Goal: Task Accomplishment & Management: Use online tool/utility

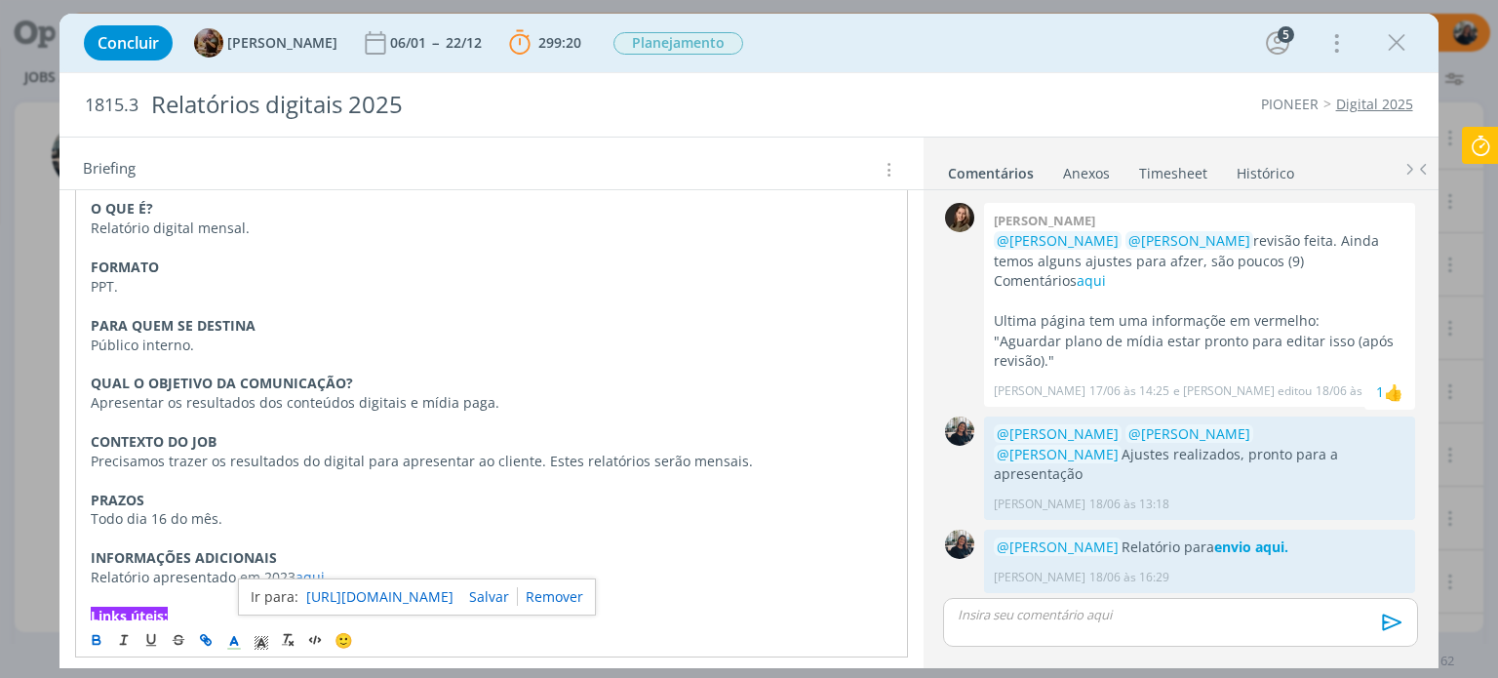
scroll to position [2075, 0]
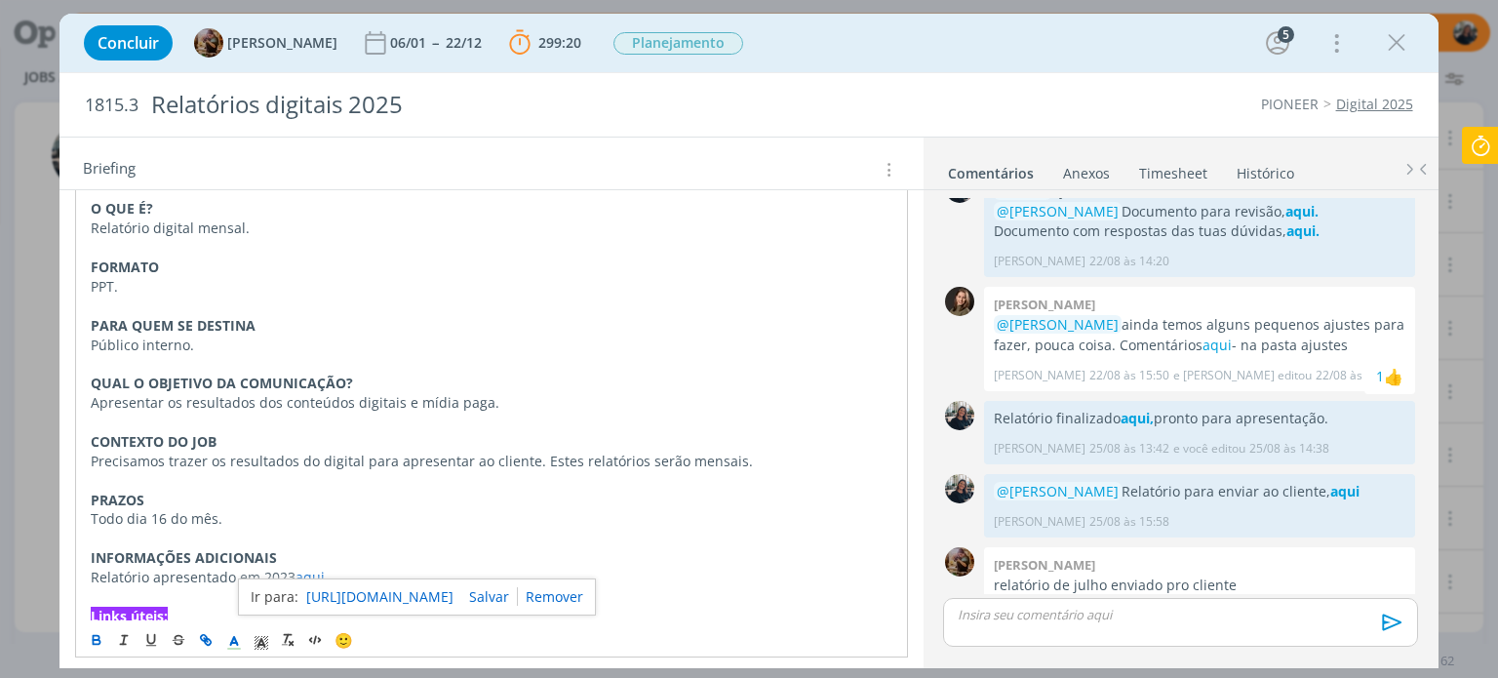
click at [1474, 140] on icon at bounding box center [1480, 146] width 35 height 38
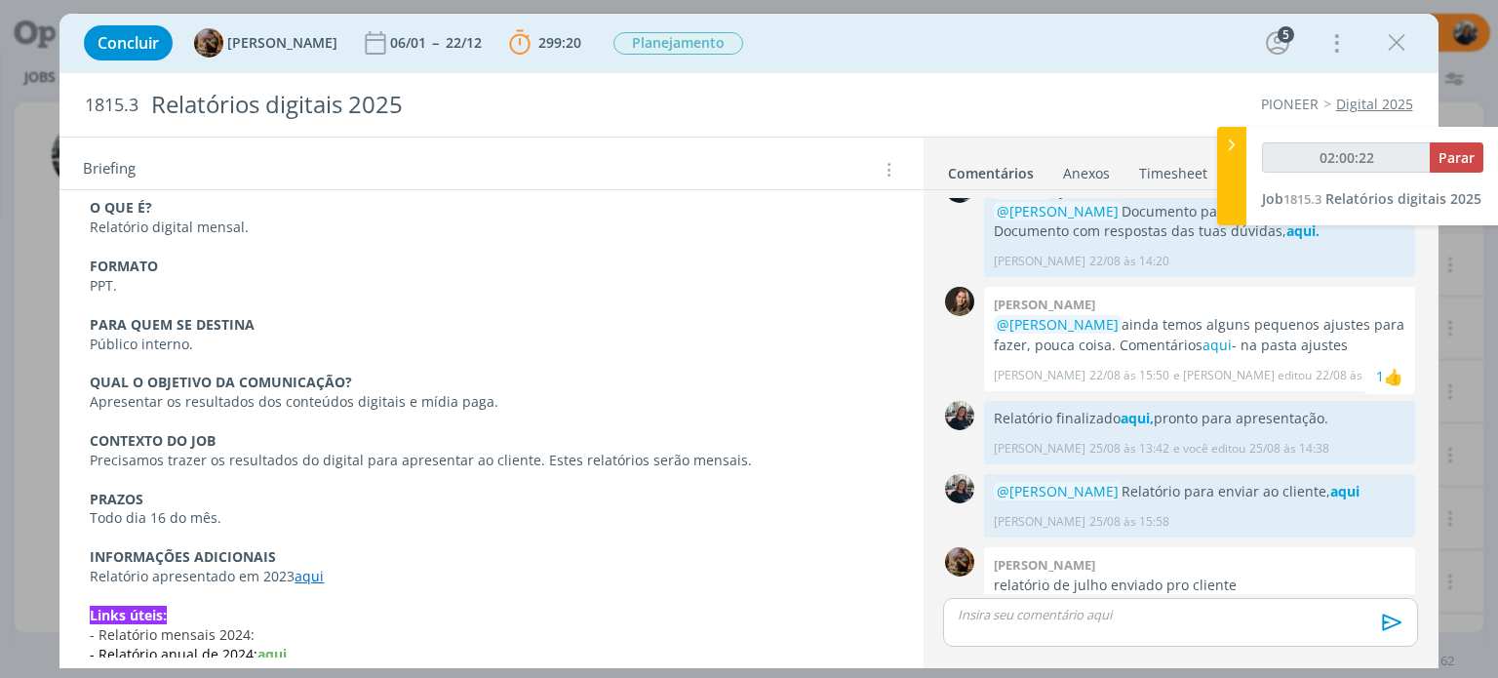
type input "02:00:23"
click at [1467, 154] on span "Parar" at bounding box center [1456, 157] width 36 height 19
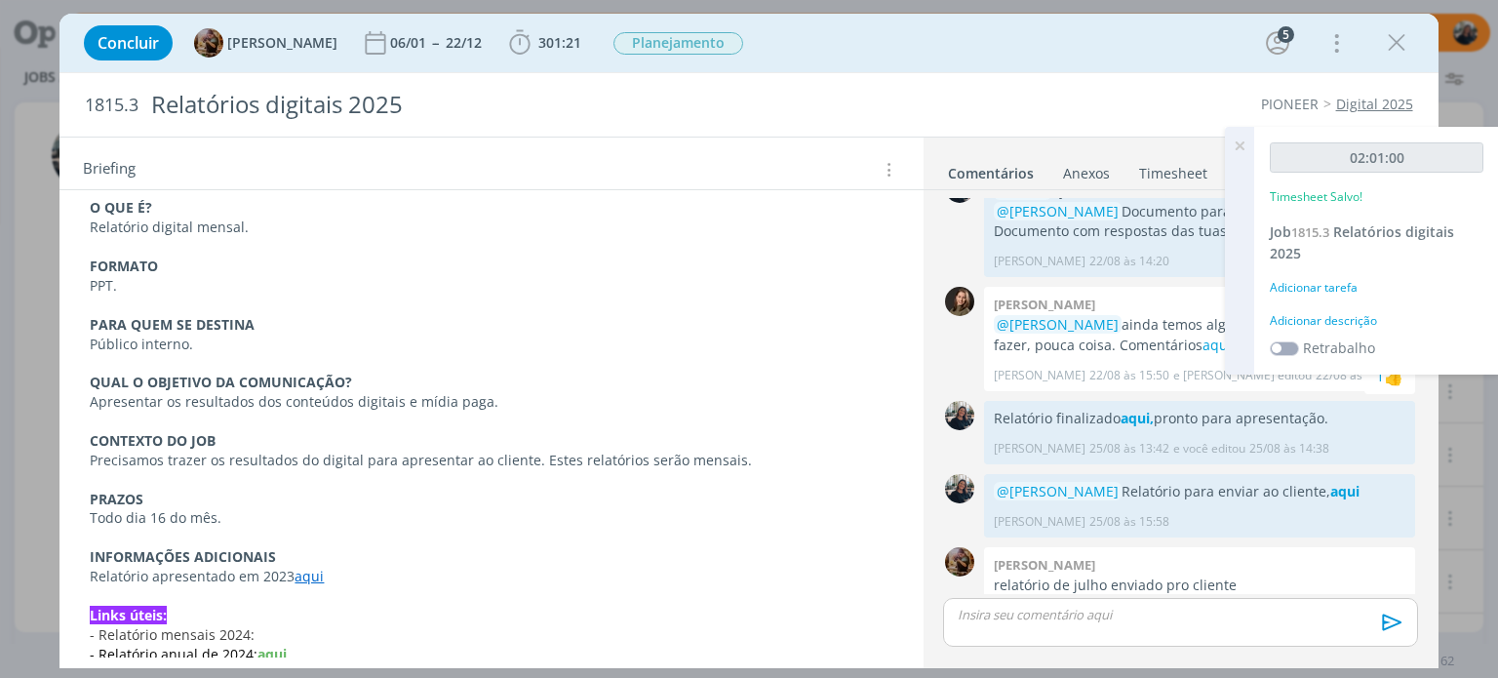
click at [1336, 315] on div "Adicionar descrição" at bounding box center [1377, 321] width 214 height 18
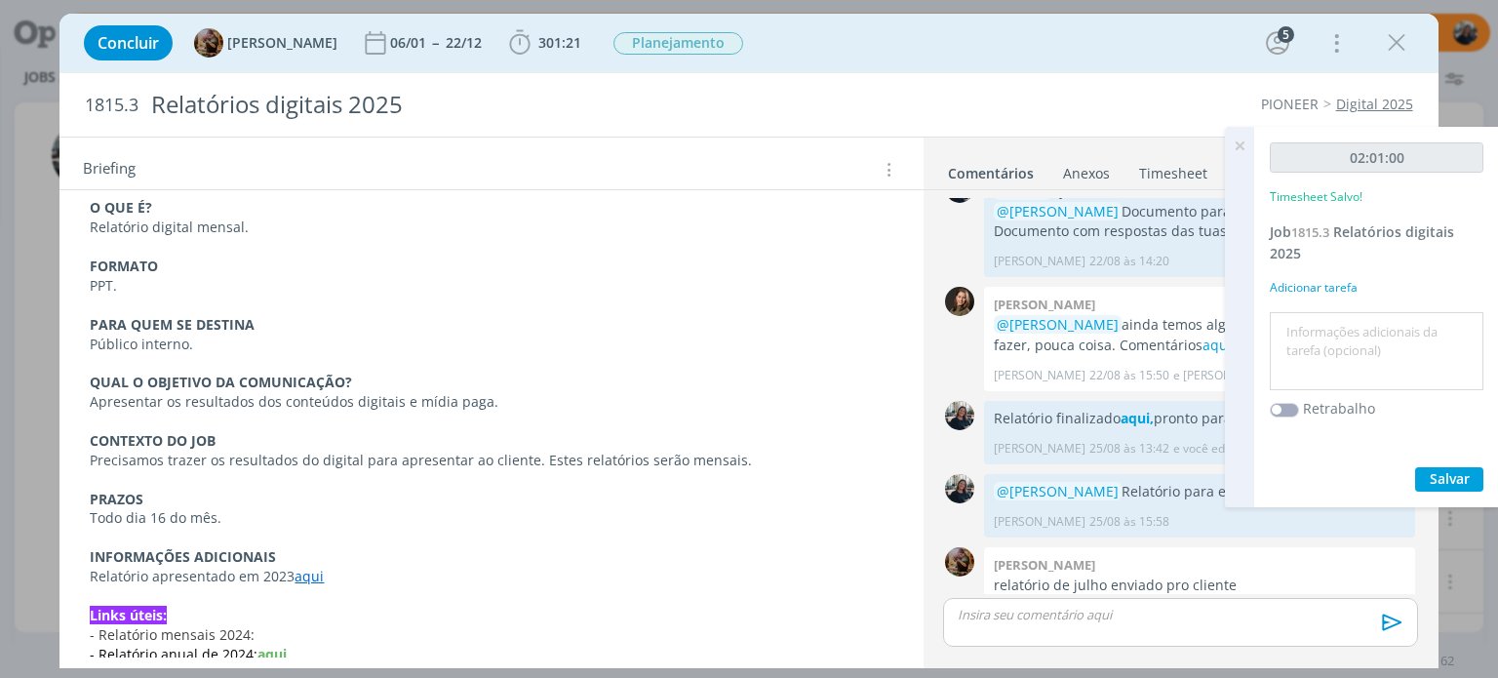
click at [1353, 334] on textarea at bounding box center [1377, 351] width 204 height 69
type textarea "Prints melhores interações e início insights stories"
click at [1453, 477] on span "Salvar" at bounding box center [1450, 478] width 40 height 19
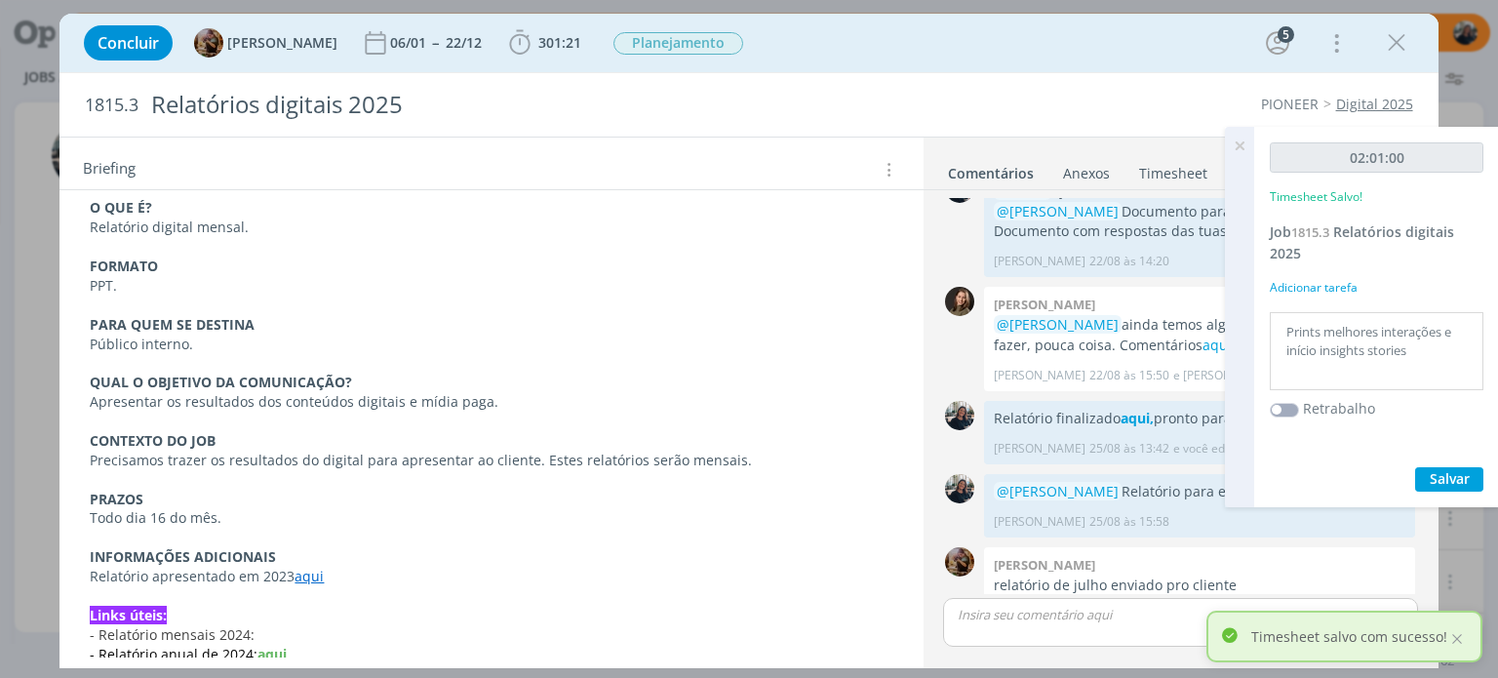
click at [1237, 148] on icon at bounding box center [1239, 146] width 35 height 38
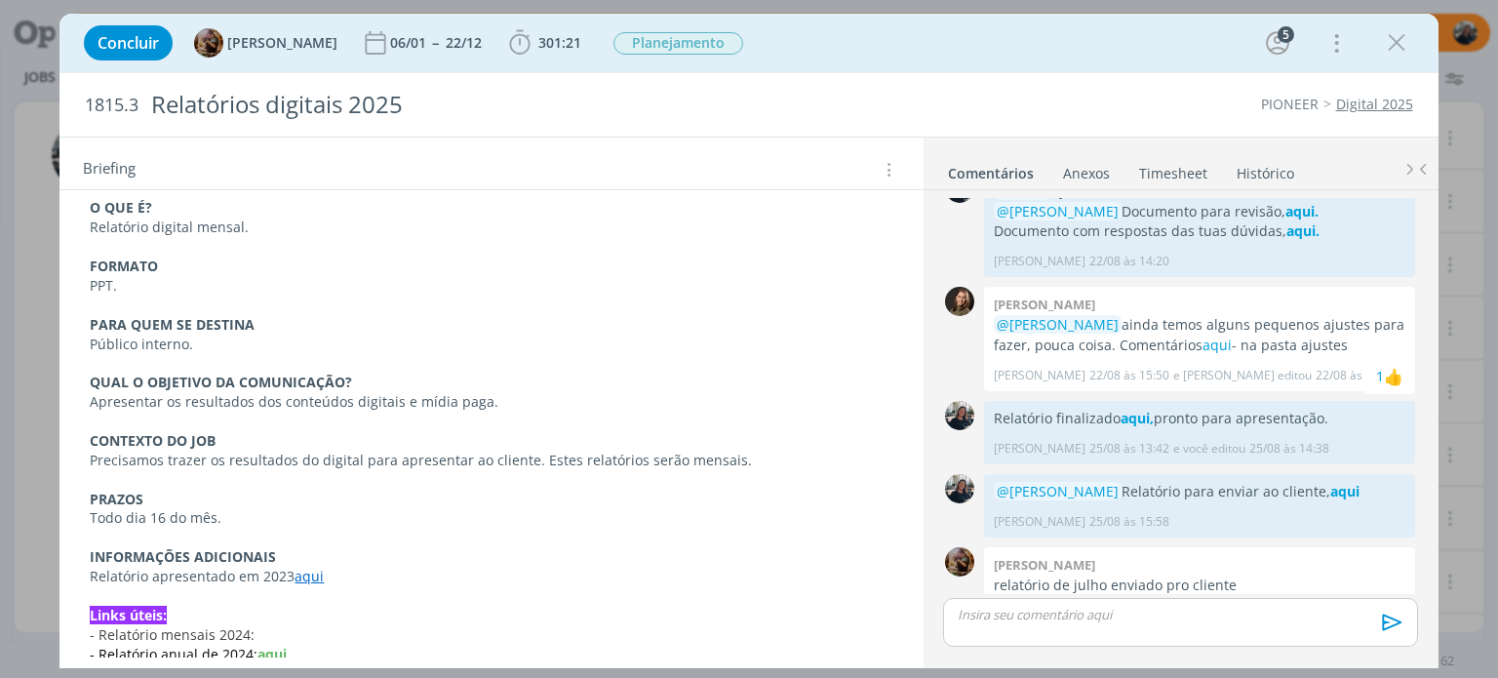
drag, startPoint x: 1392, startPoint y: 50, endPoint x: 1335, endPoint y: 154, distance: 118.7
click at [1392, 48] on icon "dialog" at bounding box center [1396, 42] width 29 height 29
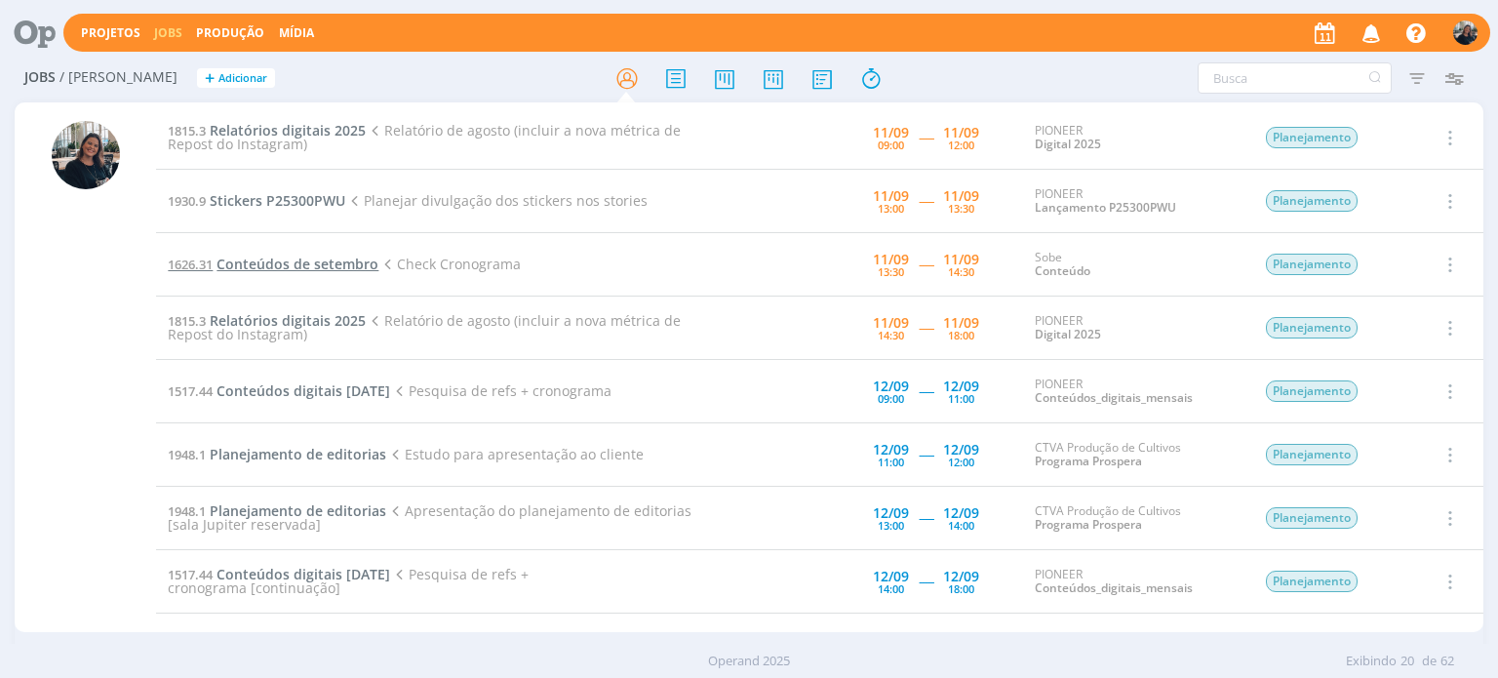
click at [255, 260] on span "Conteúdos de setembro" at bounding box center [297, 264] width 162 height 19
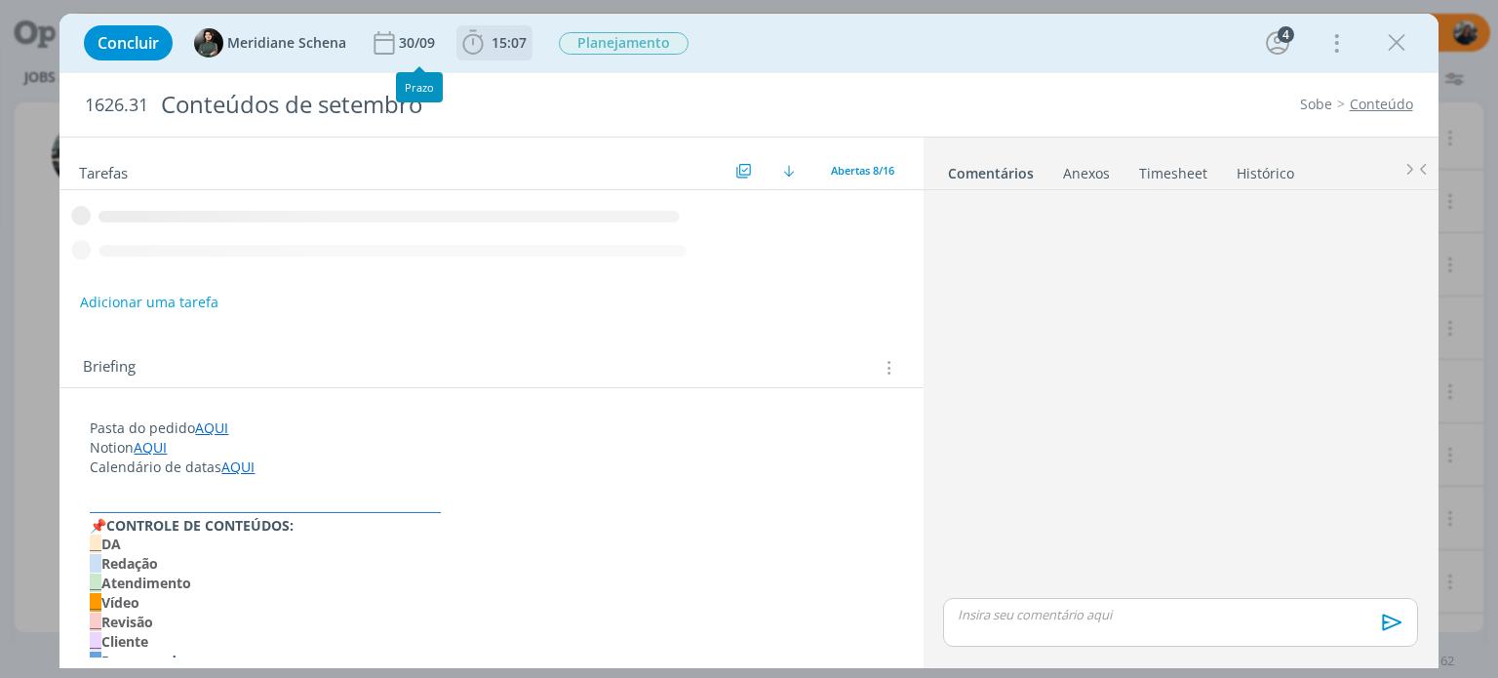
click at [477, 52] on icon "dialog" at bounding box center [473, 42] width 20 height 24
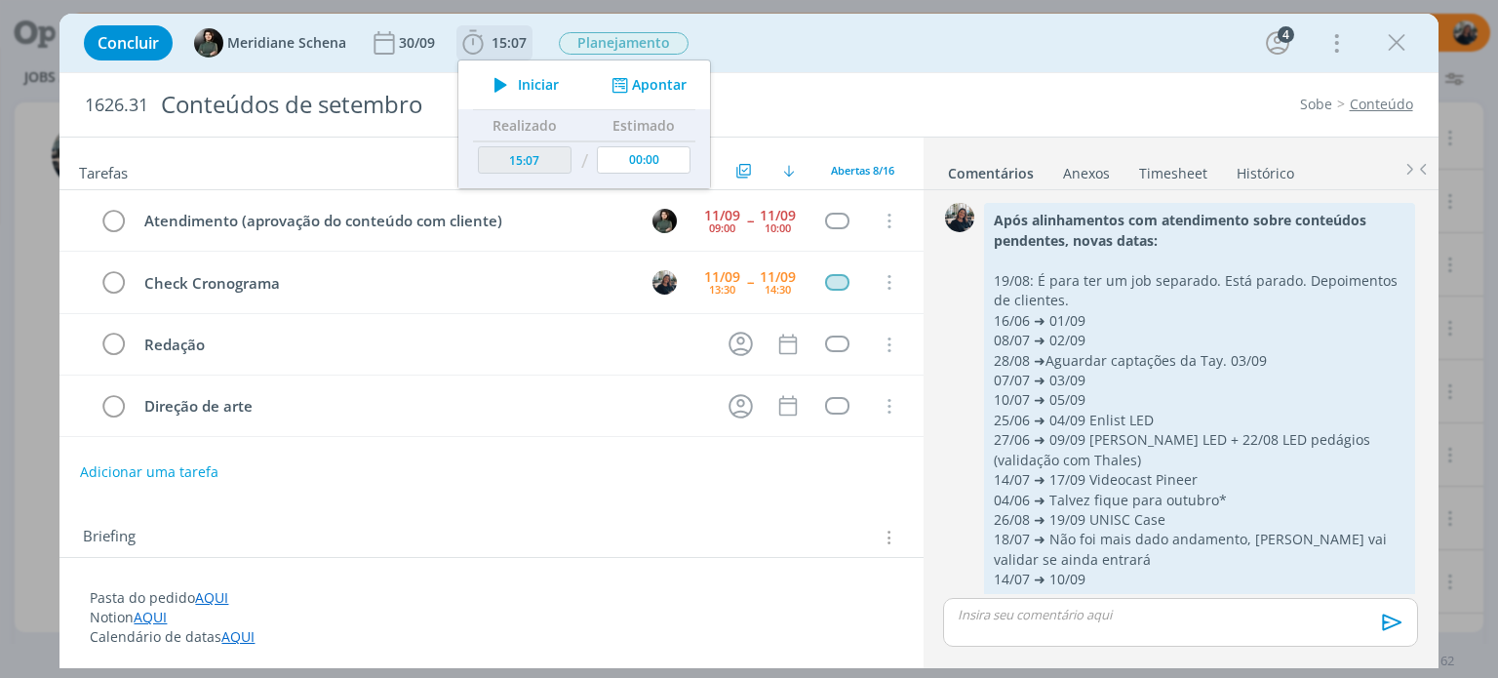
scroll to position [1465, 0]
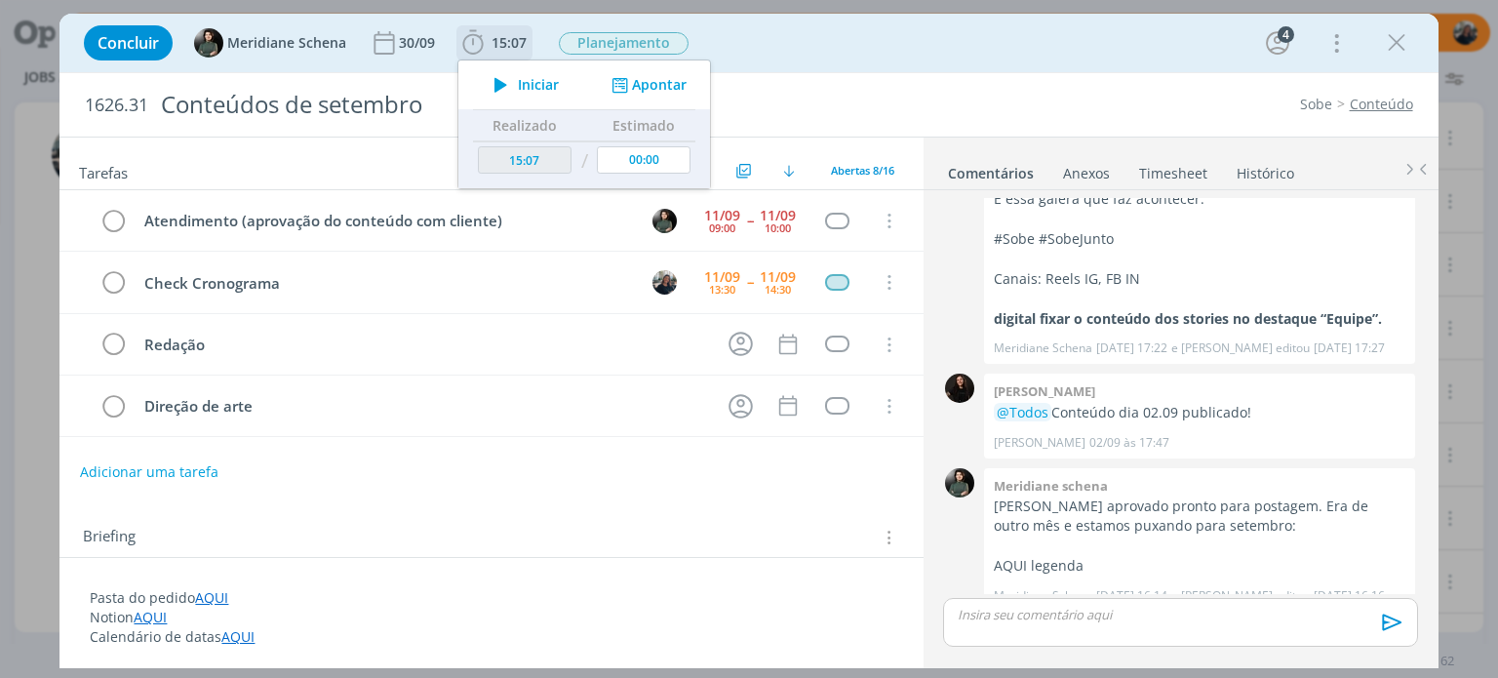
click at [490, 84] on icon "dialog" at bounding box center [501, 84] width 34 height 25
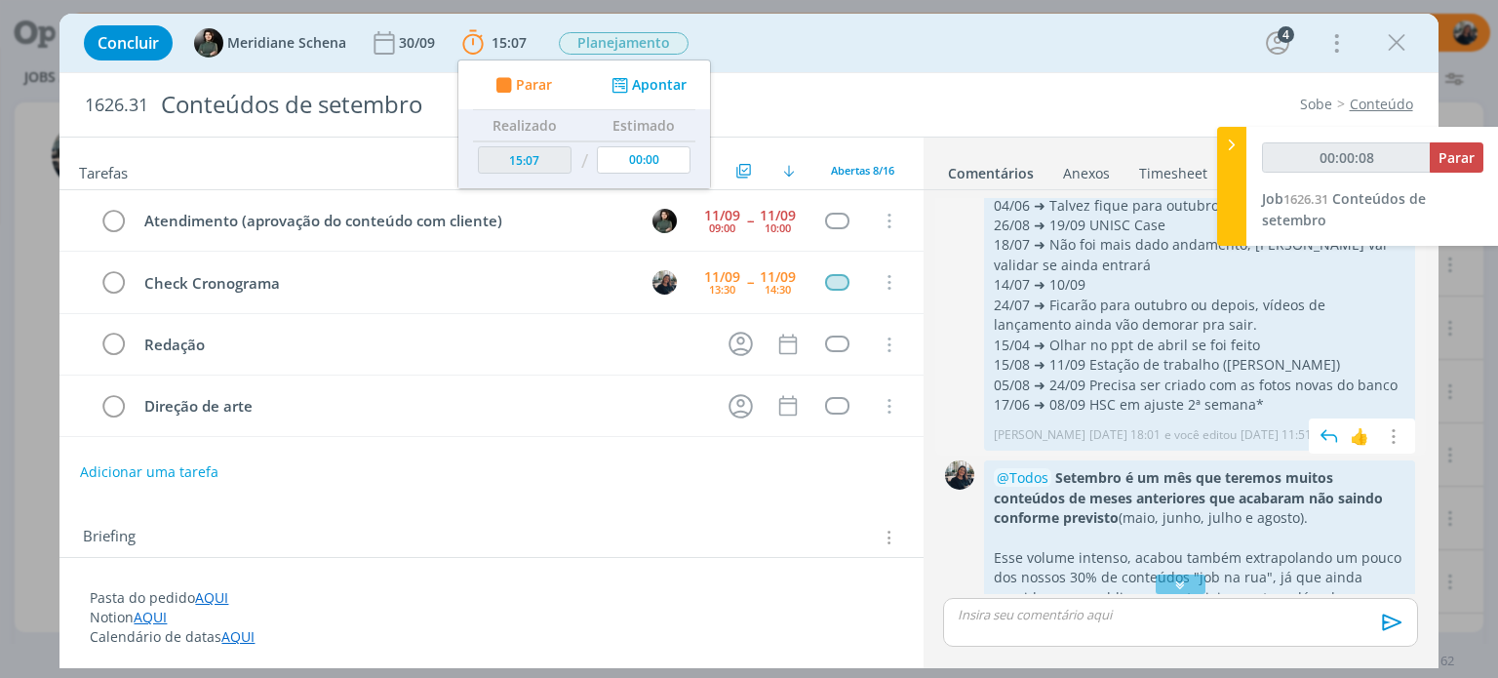
scroll to position [197, 0]
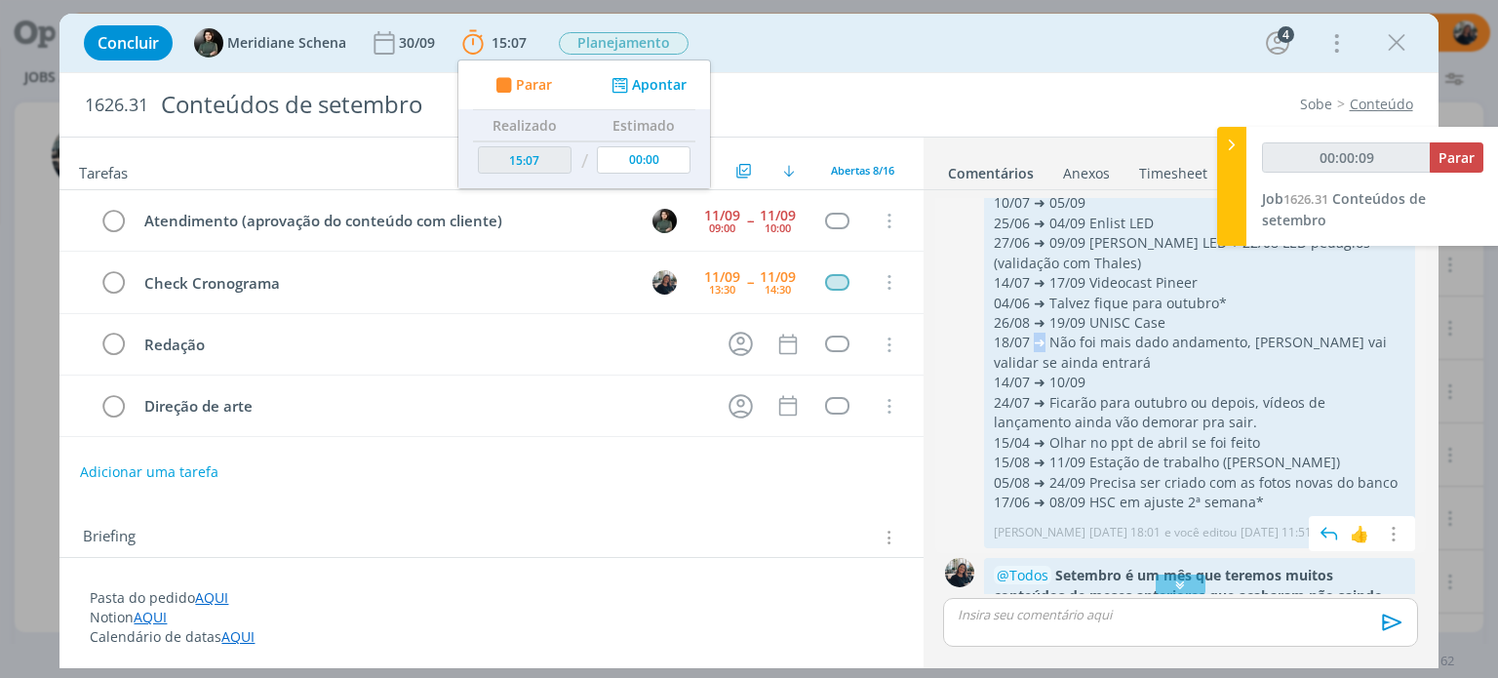
click at [1038, 342] on p "18/07 ➜ Não foi mais dado andamento, [PERSON_NAME] vai validar se ainda entrará" at bounding box center [1200, 353] width 412 height 40
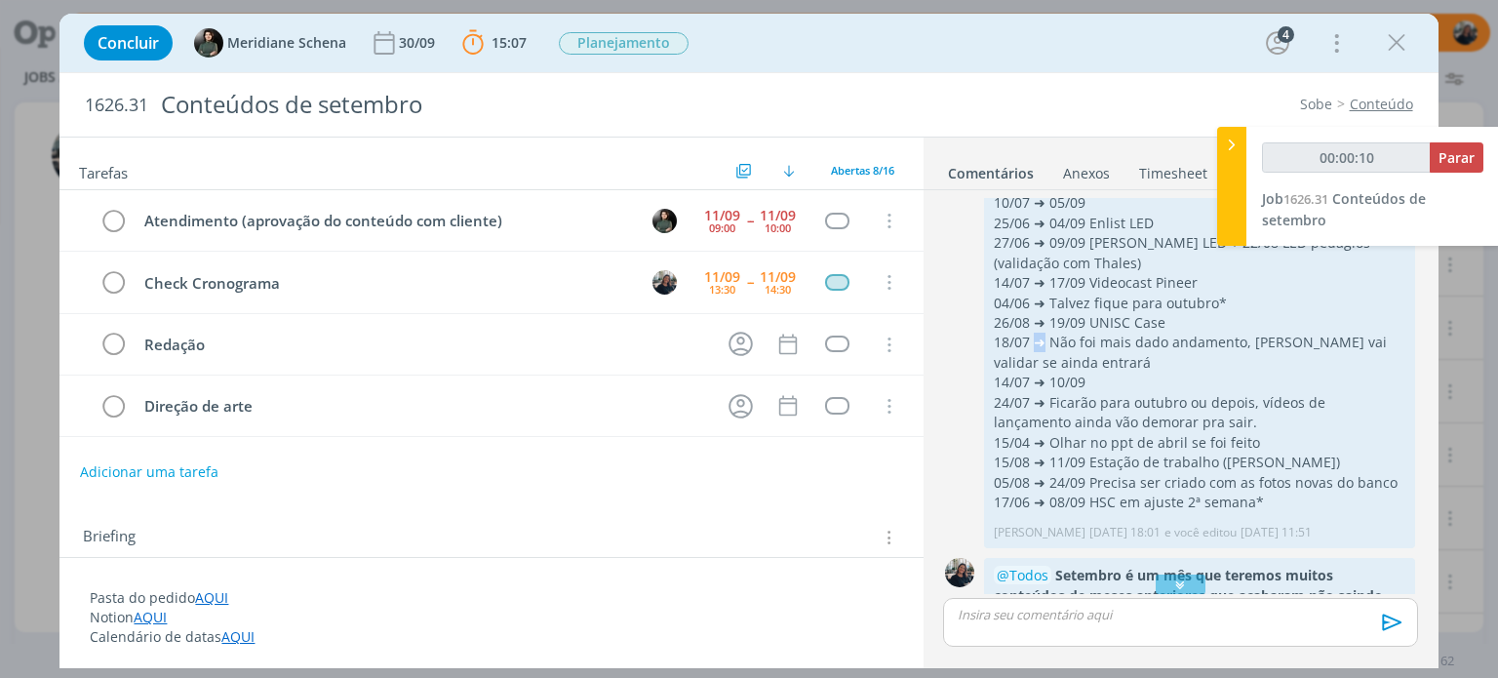
copy p "➜"
type input "00:28:34"
